Goal: Information Seeking & Learning: Learn about a topic

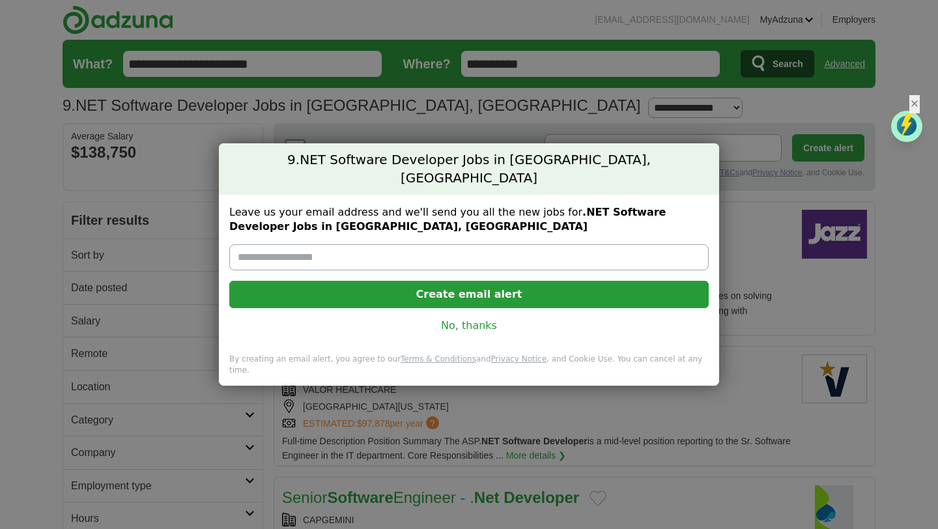
click at [304, 250] on input "Leave us your email address and we'll send you all the new jobs for .NET Softwa…" at bounding box center [468, 257] width 479 height 26
type input "**********"
click at [478, 292] on button "Create email alert" at bounding box center [468, 294] width 479 height 27
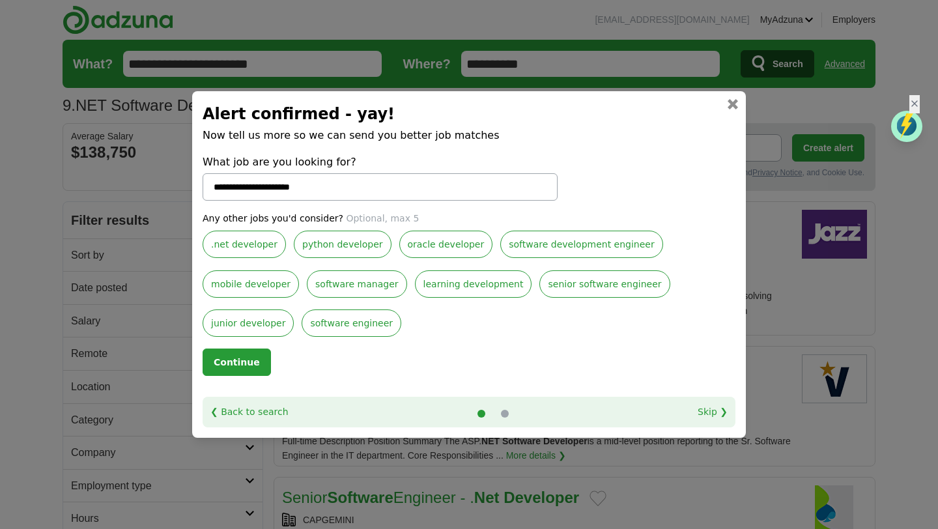
click at [213, 252] on label ".net developer" at bounding box center [244, 244] width 83 height 27
click at [238, 366] on button "Continue" at bounding box center [237, 362] width 68 height 27
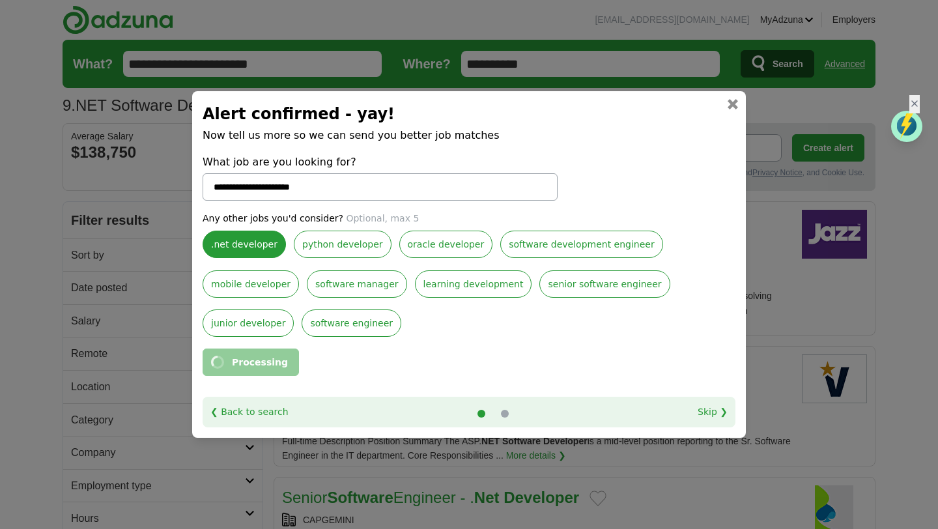
select select "*"
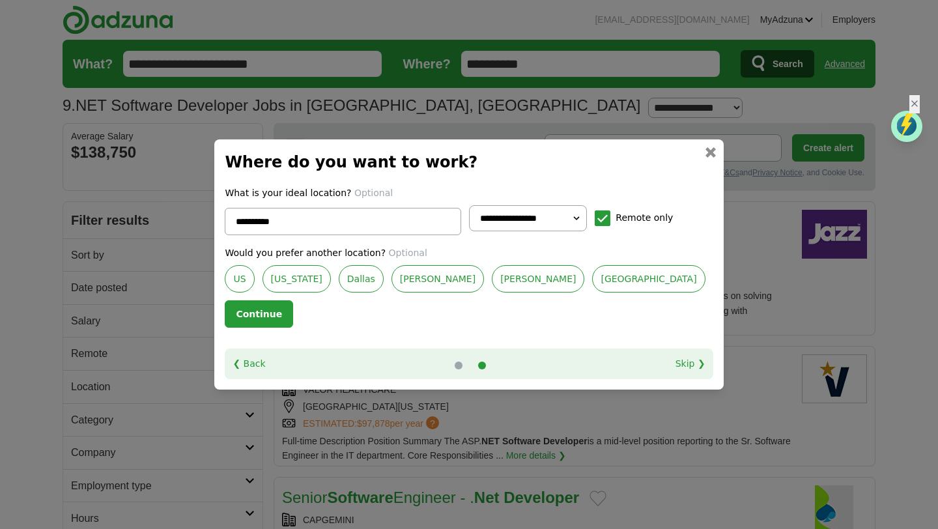
click at [254, 278] on link "US" at bounding box center [239, 278] width 29 height 27
click at [331, 278] on link "[US_STATE]" at bounding box center [297, 278] width 68 height 27
type input "*****"
select select "*"
click at [384, 278] on link "Dallas" at bounding box center [361, 278] width 45 height 27
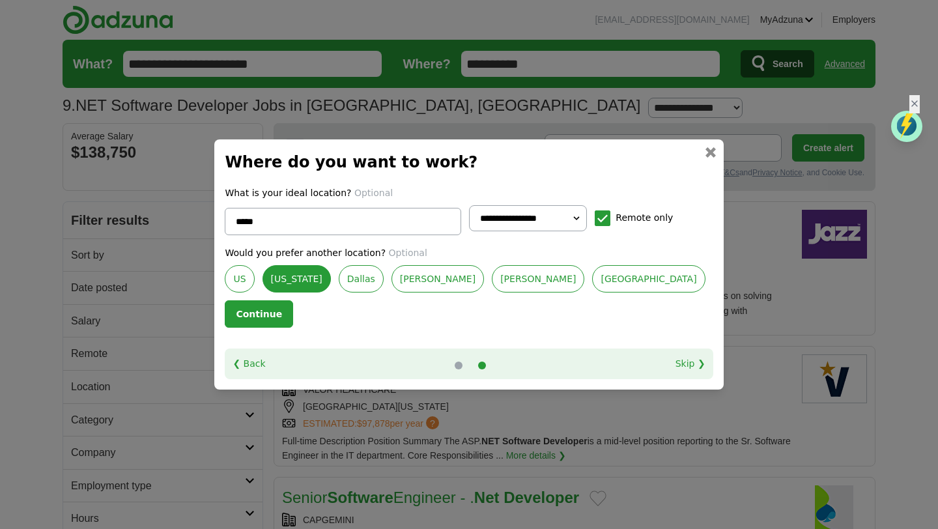
type input "******"
click at [438, 296] on div "Would you prefer another location? Optional US [US_STATE] [GEOGRAPHIC_DATA] [GE…" at bounding box center [469, 273] width 488 height 55
click at [293, 317] on button "Continue" at bounding box center [259, 313] width 68 height 27
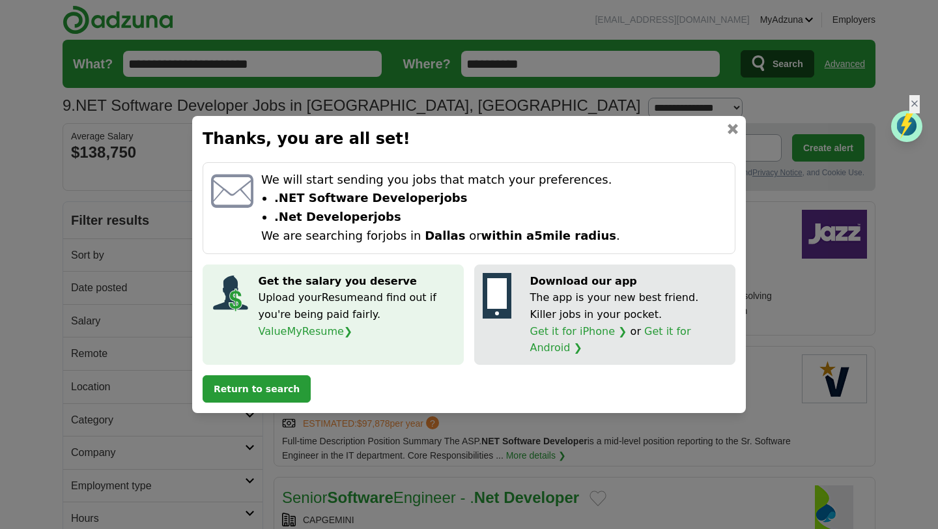
click at [253, 378] on button "Return to search" at bounding box center [257, 388] width 108 height 27
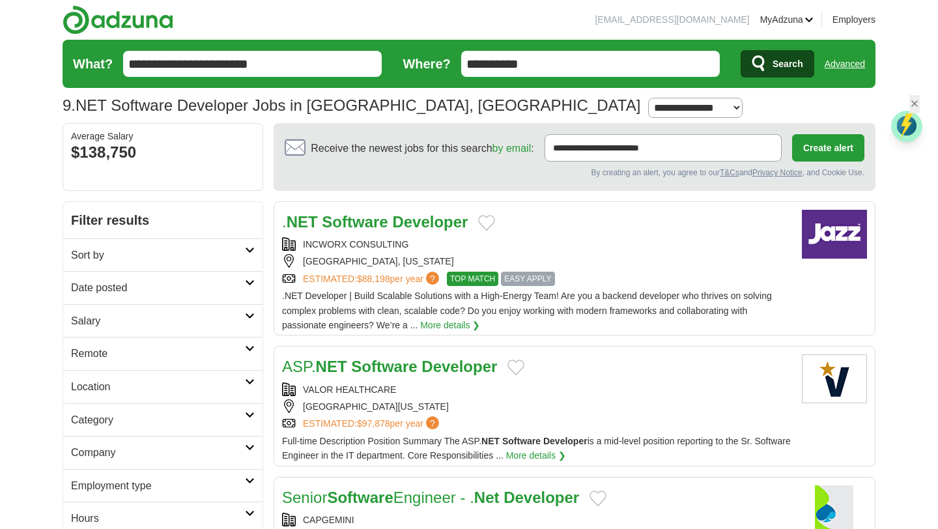
click at [392, 358] on strong "Software" at bounding box center [384, 367] width 66 height 18
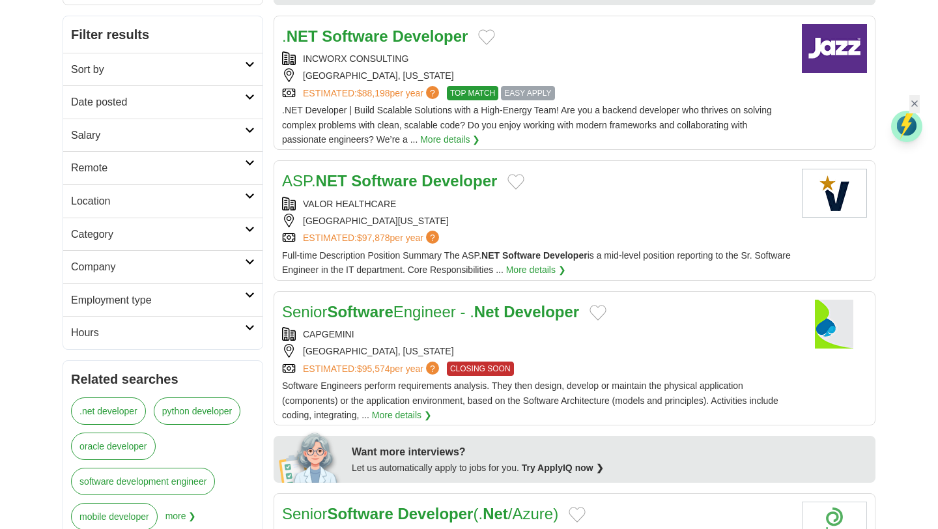
scroll to position [193, 0]
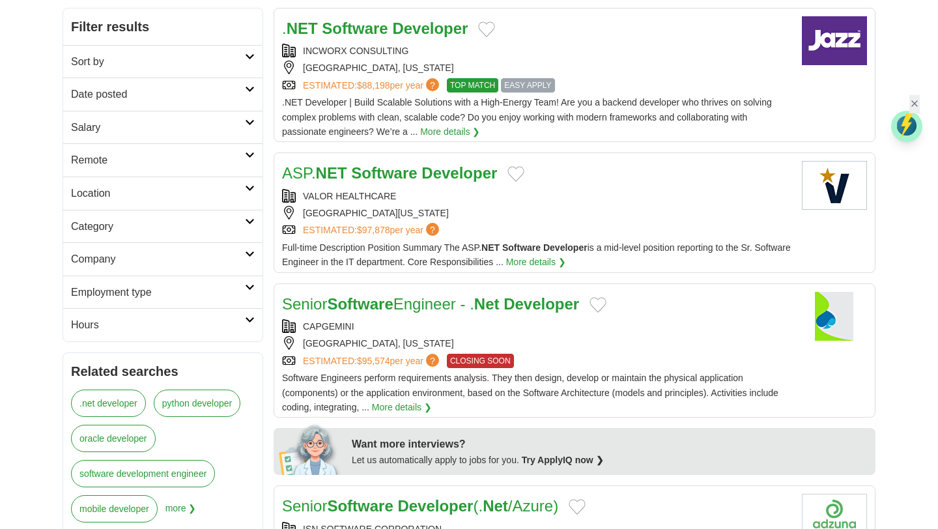
click at [365, 314] on h2 "Senior Software Engineer - . Net Developer" at bounding box center [430, 304] width 297 height 25
